Goal: Book appointment/travel/reservation

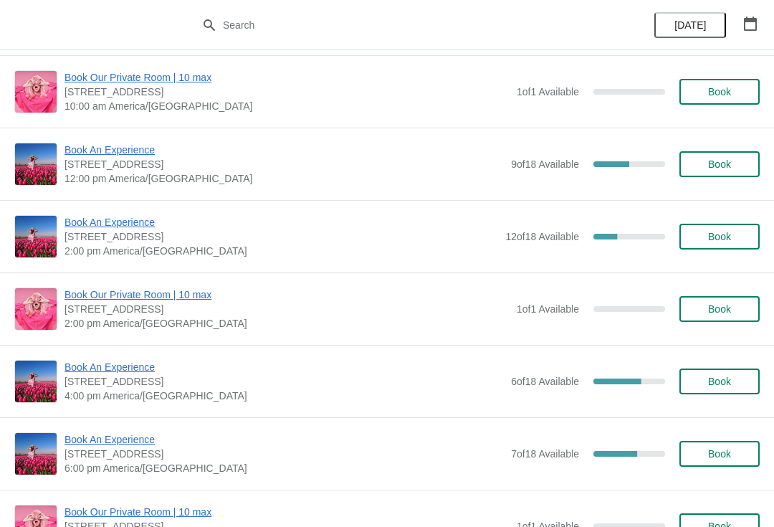
scroll to position [151, 0]
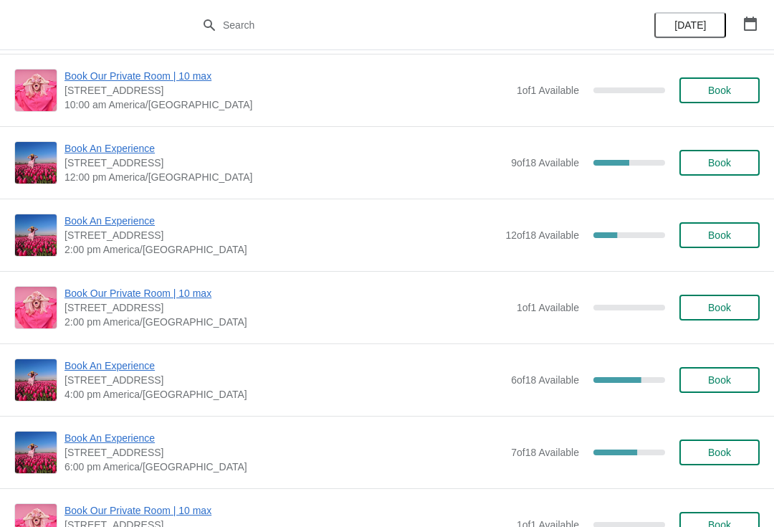
click at [122, 225] on span "Book An Experience" at bounding box center [282, 221] width 434 height 14
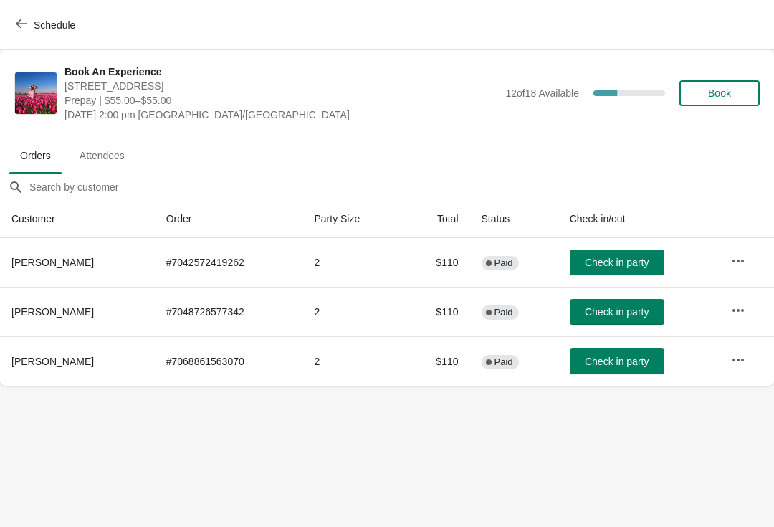
click at [738, 256] on icon "button" at bounding box center [738, 261] width 14 height 14
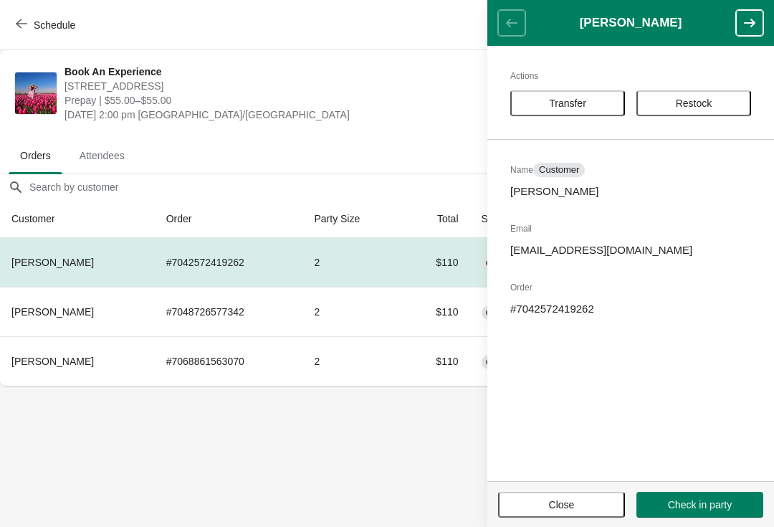
click at [594, 85] on div "Actions Transfer Restock Name Customer [PERSON_NAME] Email [EMAIL_ADDRESS][DOMA…" at bounding box center [630, 263] width 287 height 435
click at [588, 110] on button "Transfer" at bounding box center [567, 103] width 115 height 26
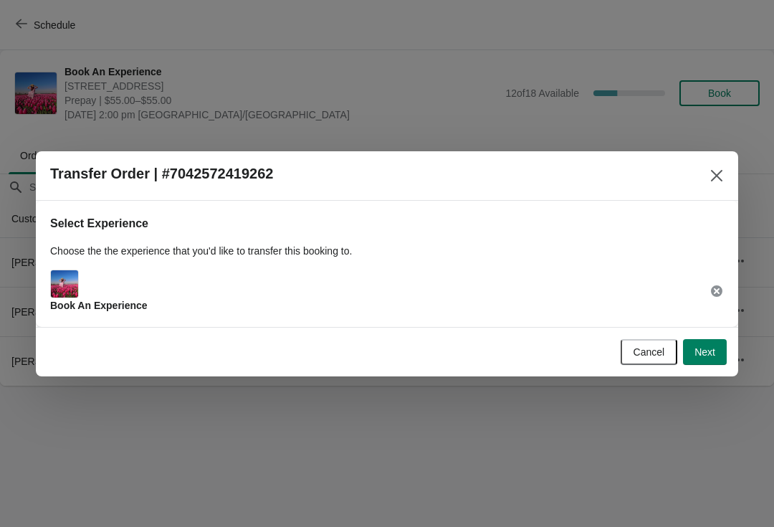
click at [701, 346] on span "Next" at bounding box center [705, 351] width 21 height 11
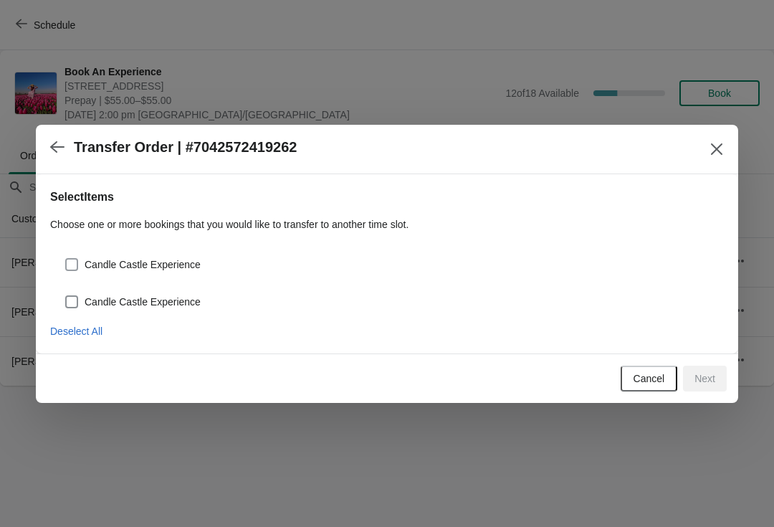
click at [82, 262] on label "Candle Castle Experience" at bounding box center [133, 264] width 136 height 20
click at [66, 259] on input "Candle Castle Experience" at bounding box center [65, 258] width 1 height 1
checkbox input "true"
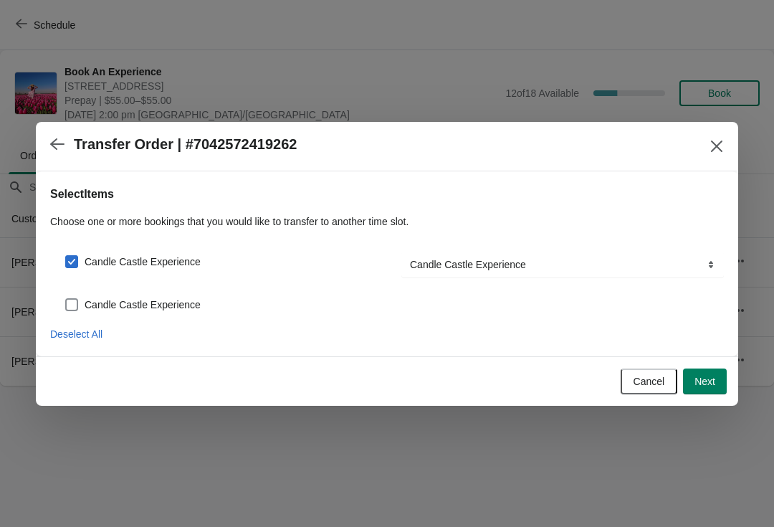
click at [70, 299] on span at bounding box center [71, 304] width 13 height 13
click at [66, 299] on input "Candle Castle Experience" at bounding box center [65, 298] width 1 height 1
checkbox input "true"
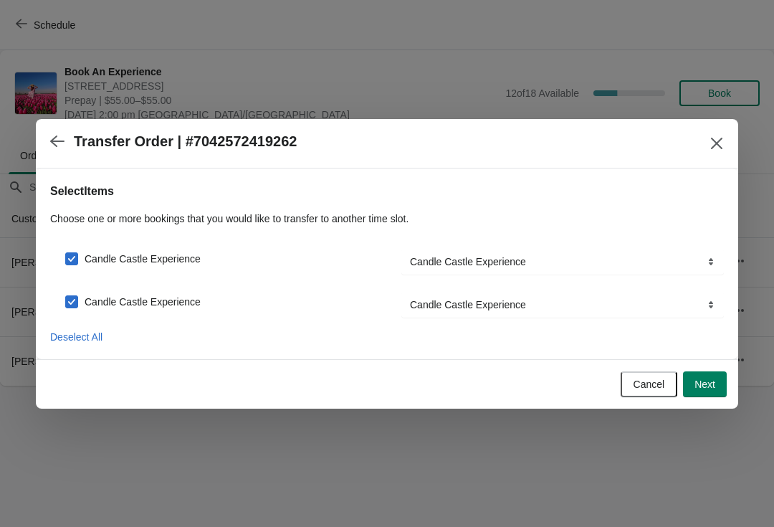
click at [702, 381] on span "Next" at bounding box center [705, 383] width 21 height 11
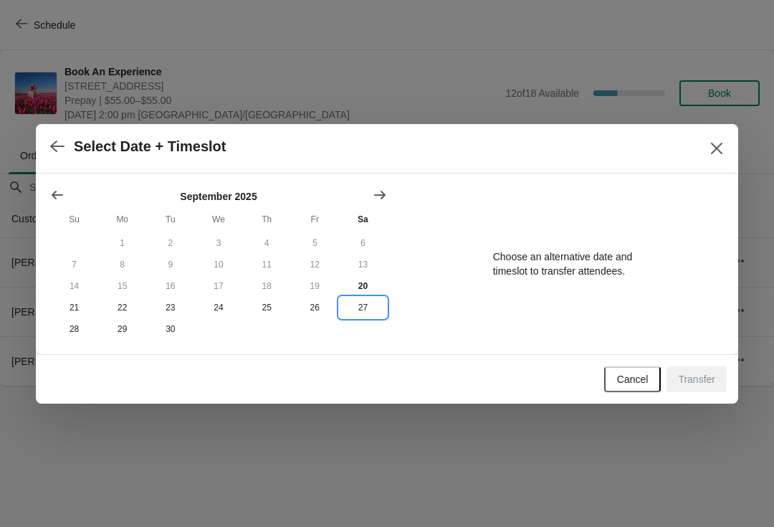
click at [358, 314] on button "27" at bounding box center [363, 308] width 48 height 22
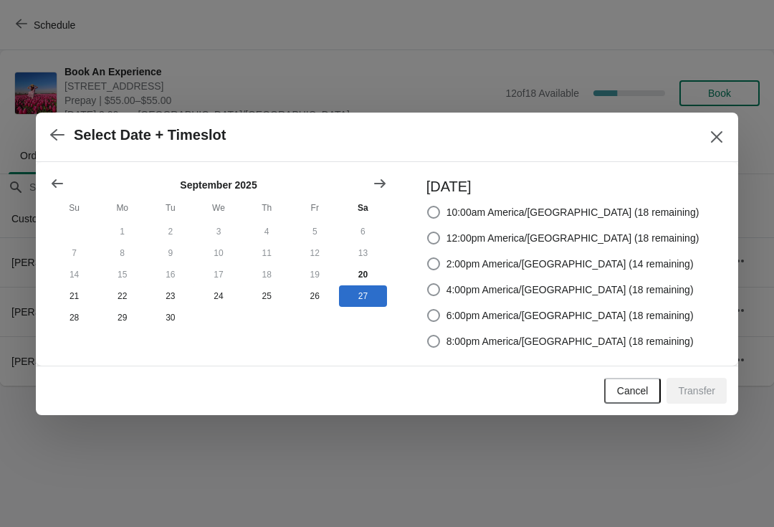
click at [440, 264] on span at bounding box center [433, 263] width 13 height 13
click at [428, 258] on input "2:00pm America/[GEOGRAPHIC_DATA] (14 remaining)" at bounding box center [427, 257] width 1 height 1
radio input "true"
click at [696, 387] on span "Transfer" at bounding box center [696, 390] width 37 height 11
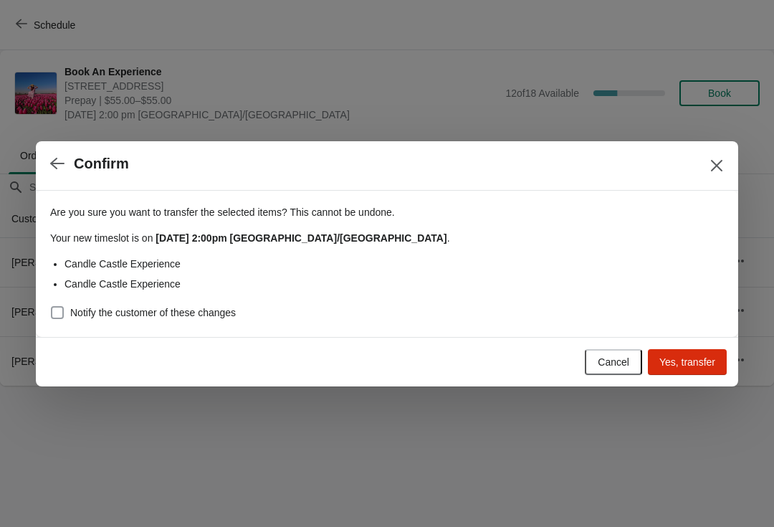
click at [52, 307] on span at bounding box center [57, 312] width 13 height 13
click at [52, 307] on input "Notify the customer of these changes" at bounding box center [51, 306] width 1 height 1
checkbox input "true"
click at [702, 366] on span "Yes, transfer" at bounding box center [687, 361] width 56 height 11
